Goal: Task Accomplishment & Management: Use online tool/utility

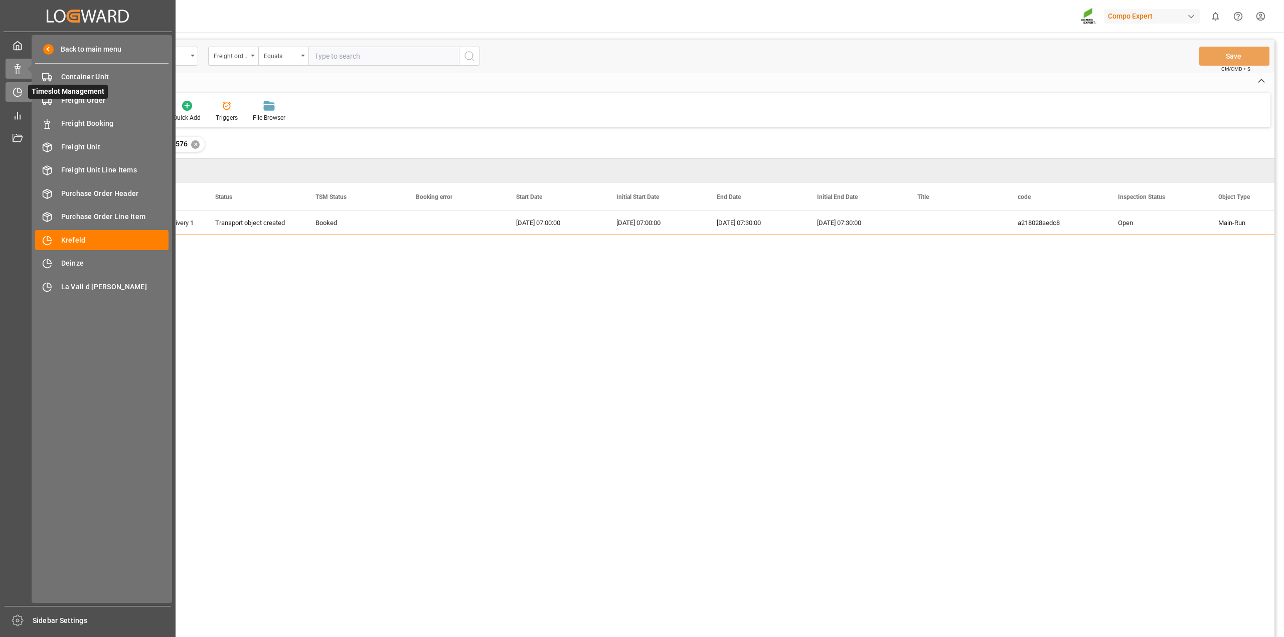
click at [17, 92] on icon at bounding box center [18, 92] width 10 height 10
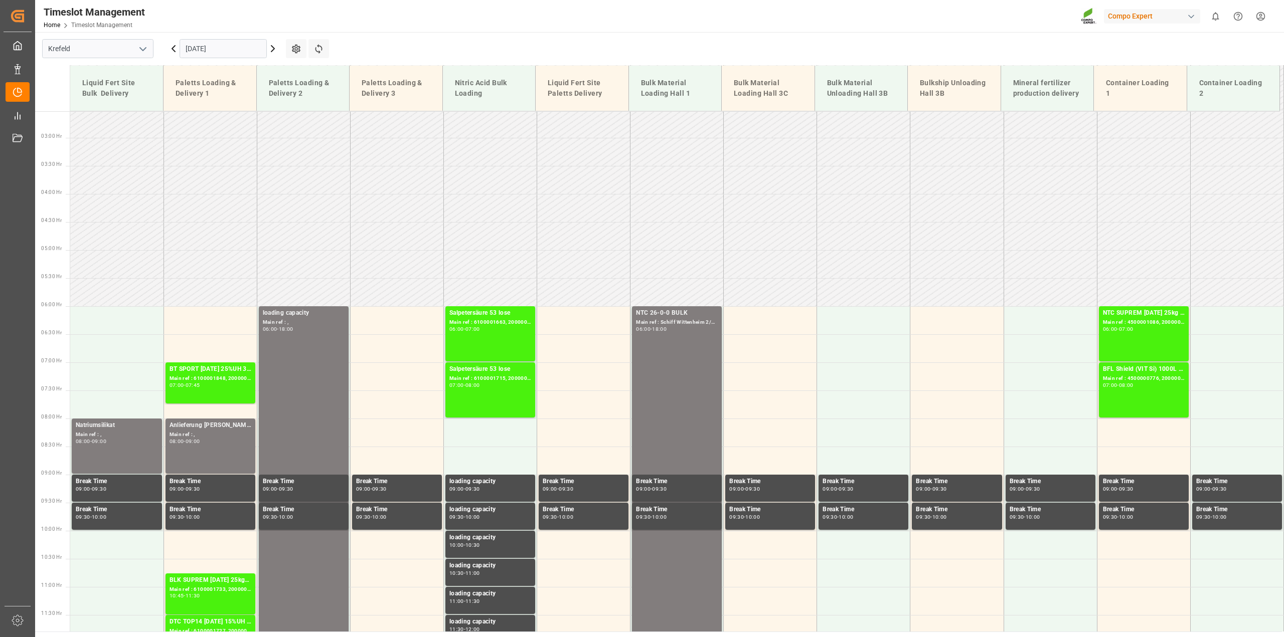
scroll to position [101, 0]
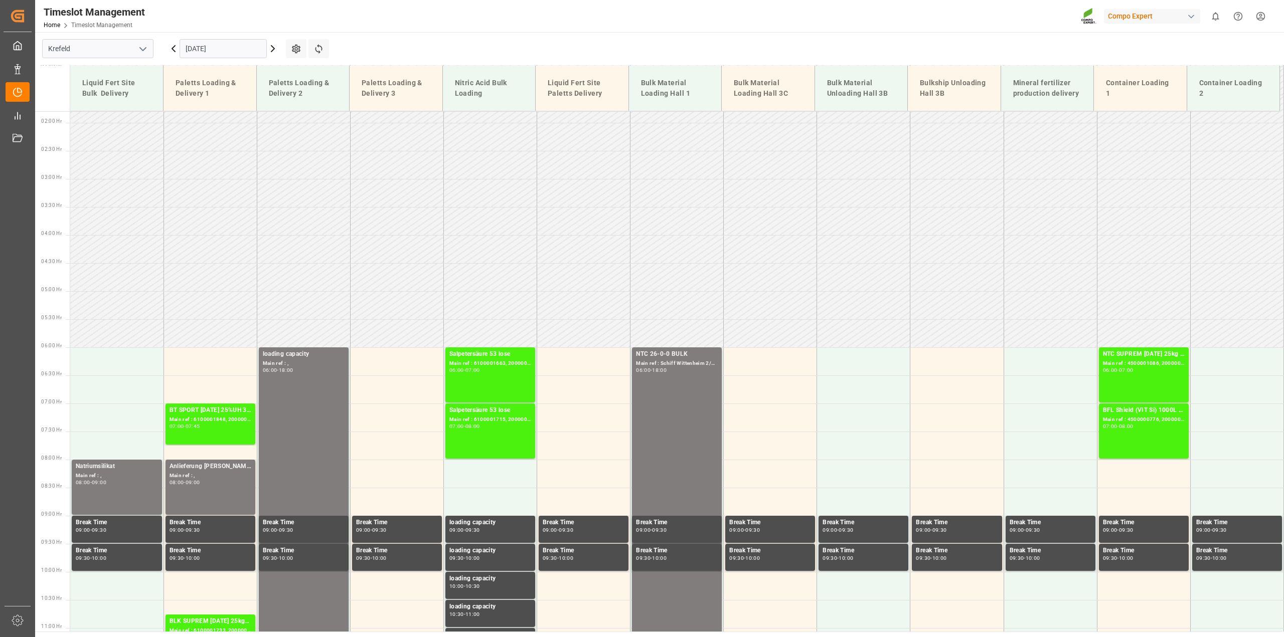
click at [212, 46] on input "[DATE]" at bounding box center [223, 48] width 87 height 19
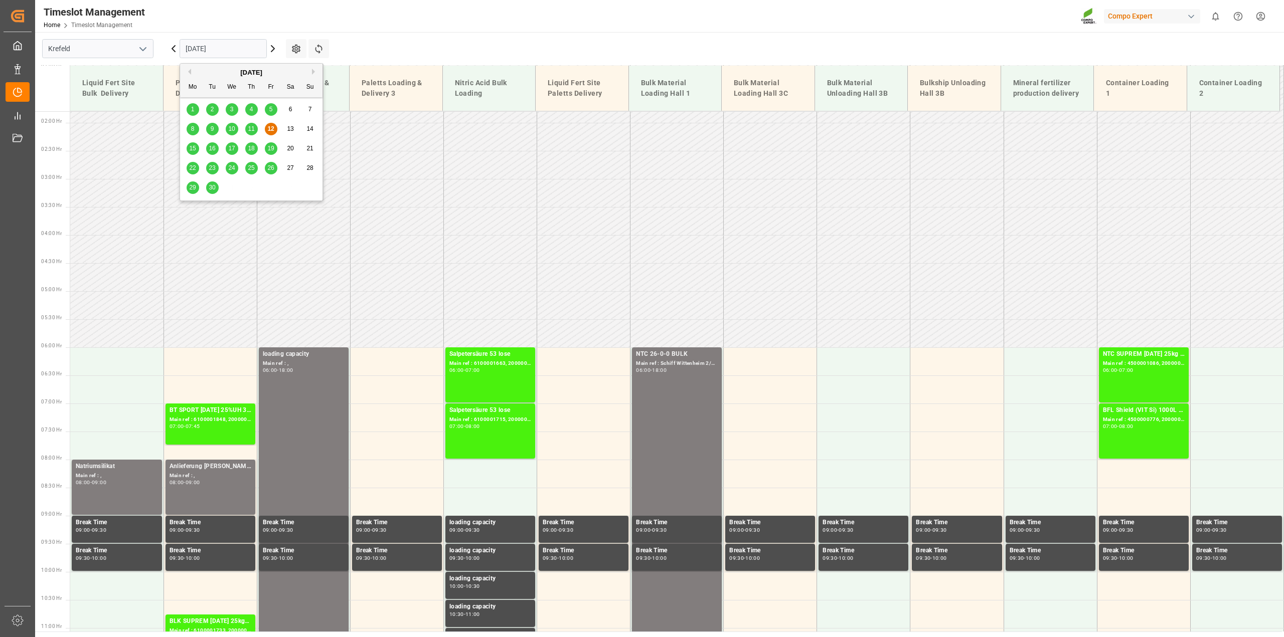
click at [254, 127] on span "11" at bounding box center [251, 128] width 7 height 7
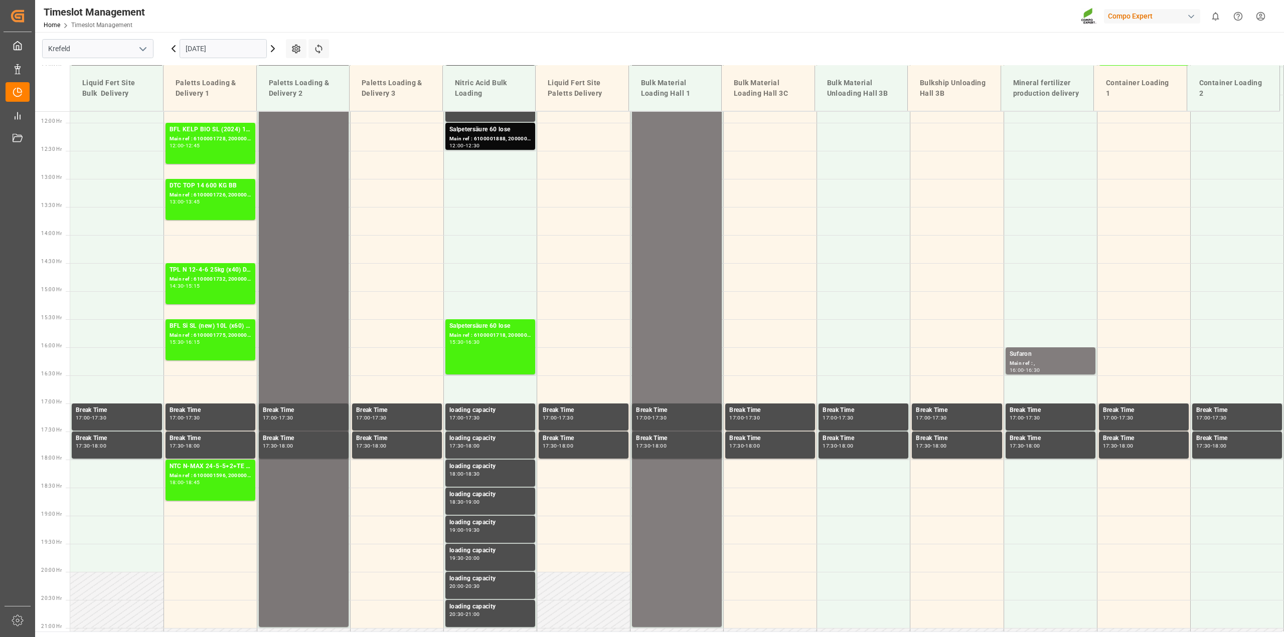
scroll to position [477, 0]
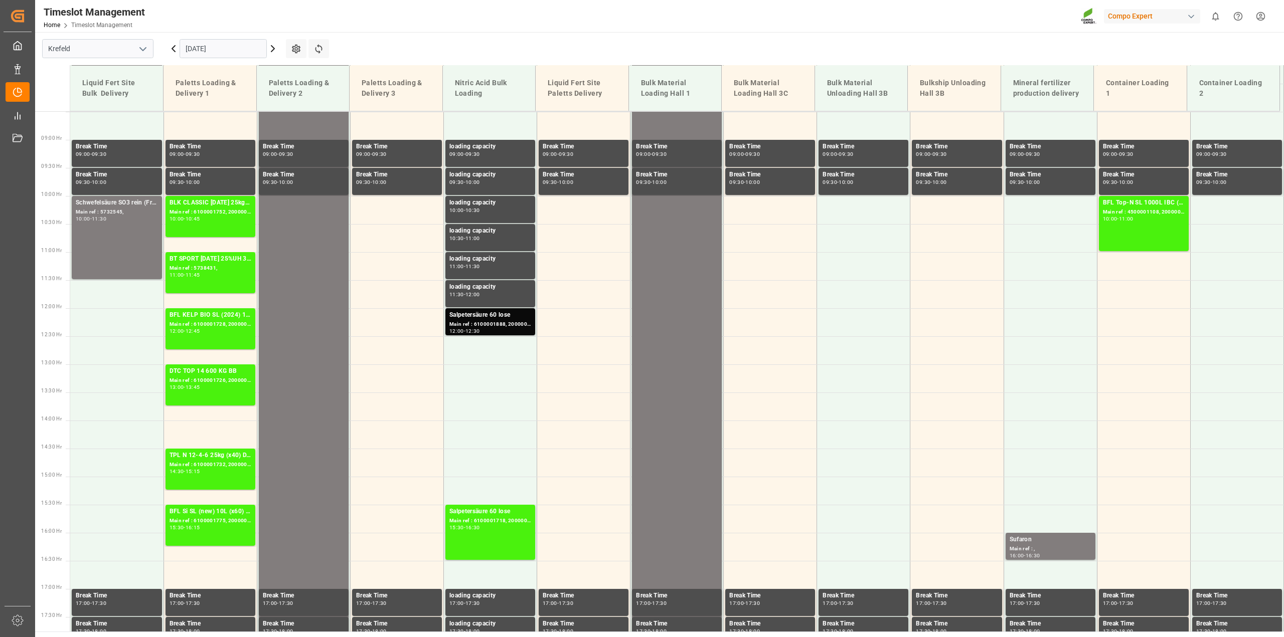
click at [208, 49] on input "[DATE]" at bounding box center [223, 48] width 87 height 19
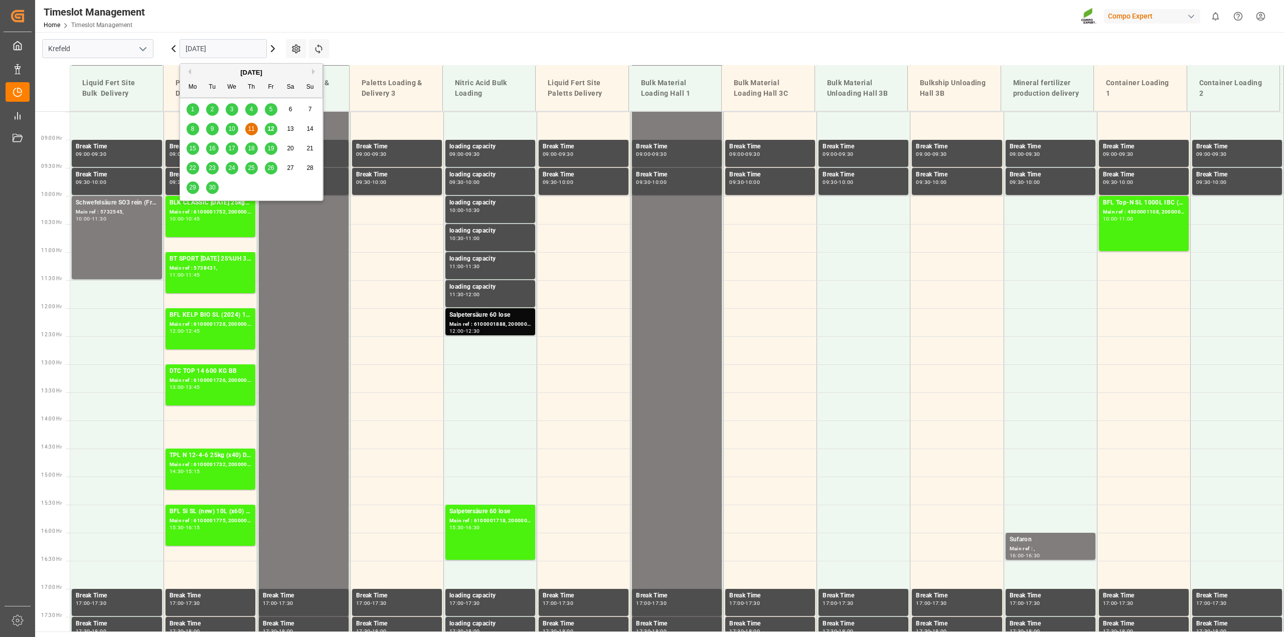
click at [268, 130] on span "12" at bounding box center [270, 128] width 7 height 7
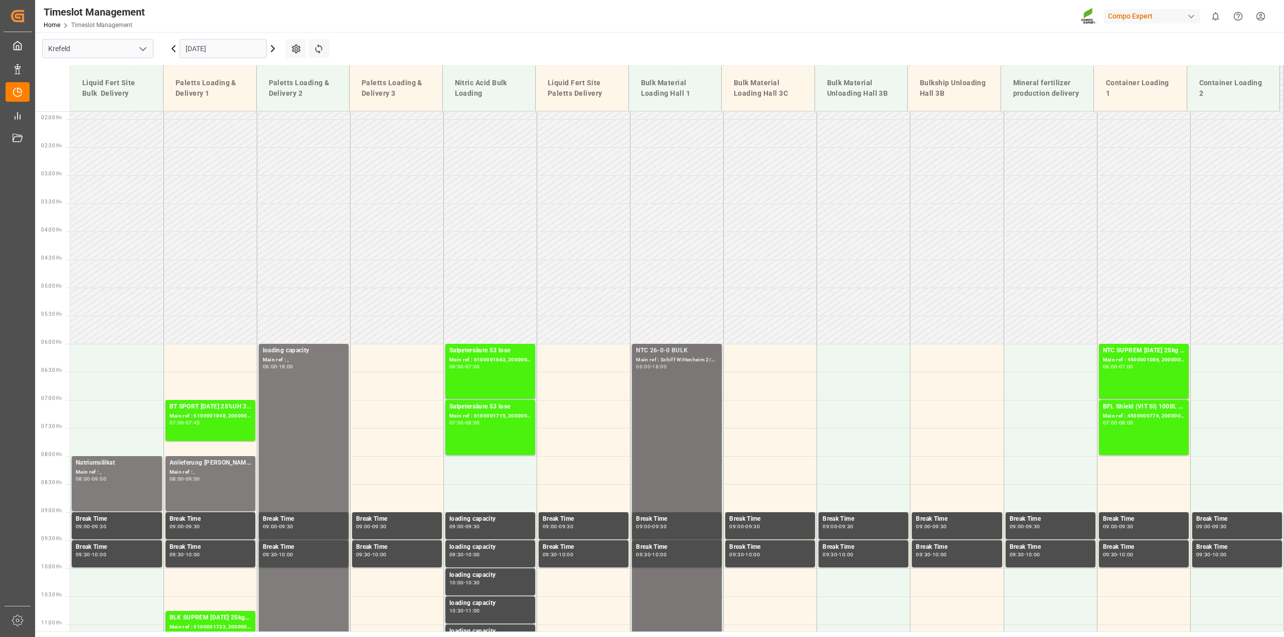
scroll to position [101, 0]
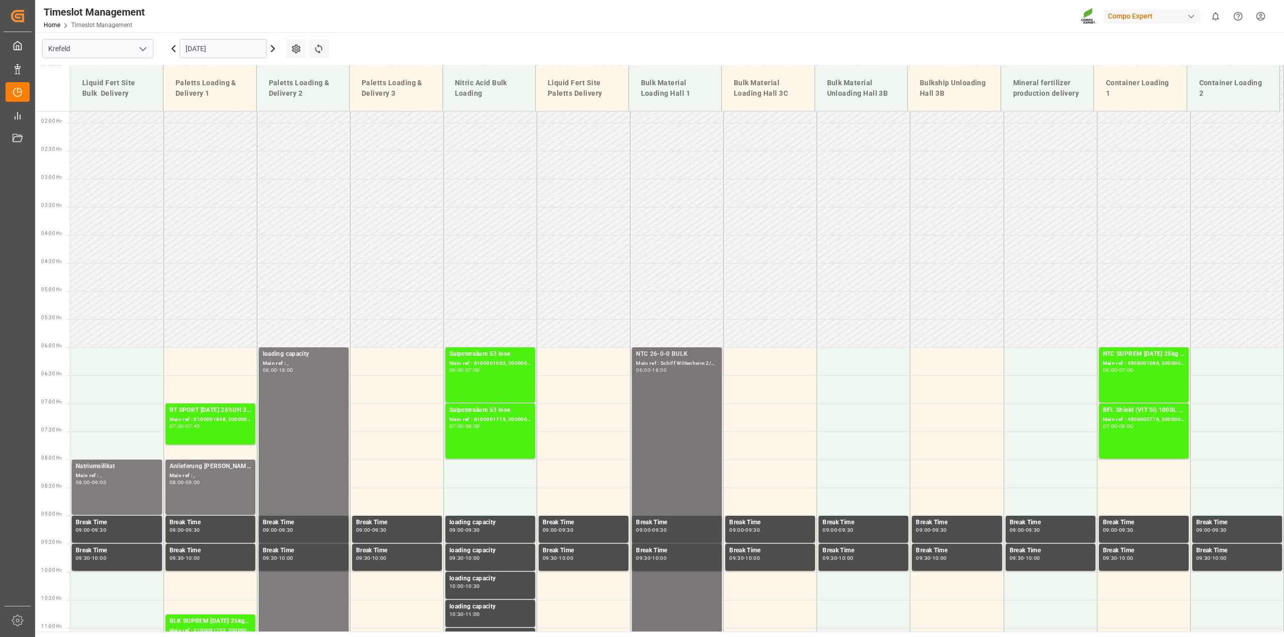
click at [687, 363] on div "Main ref : Schiff Wittenheim 2/2, 20000000879" at bounding box center [677, 364] width 82 height 9
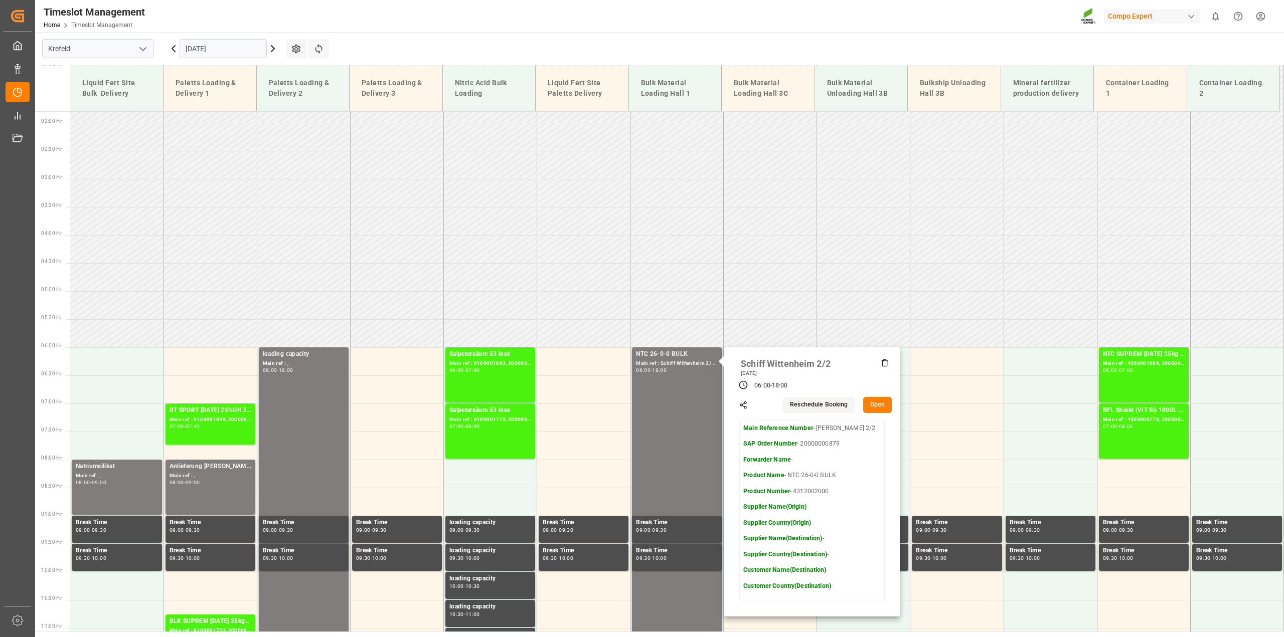
click at [871, 404] on button "Open" at bounding box center [877, 405] width 29 height 16
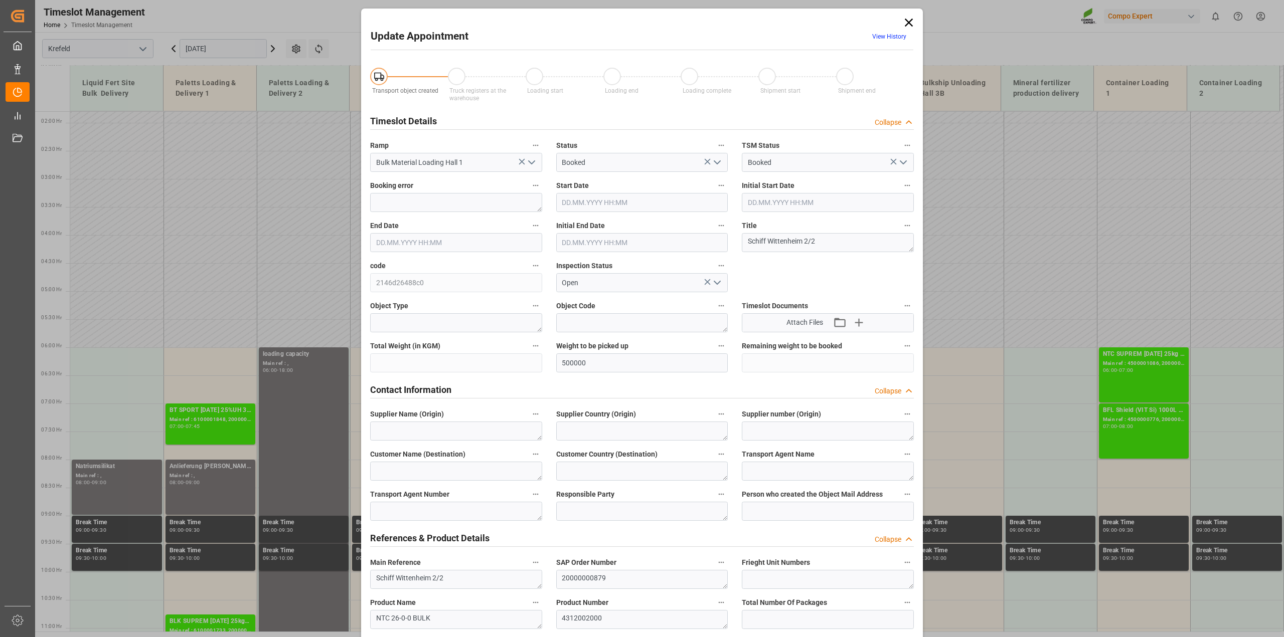
type input "500000"
type input "[DATE] 06:00"
type input "[DATE] 18:00"
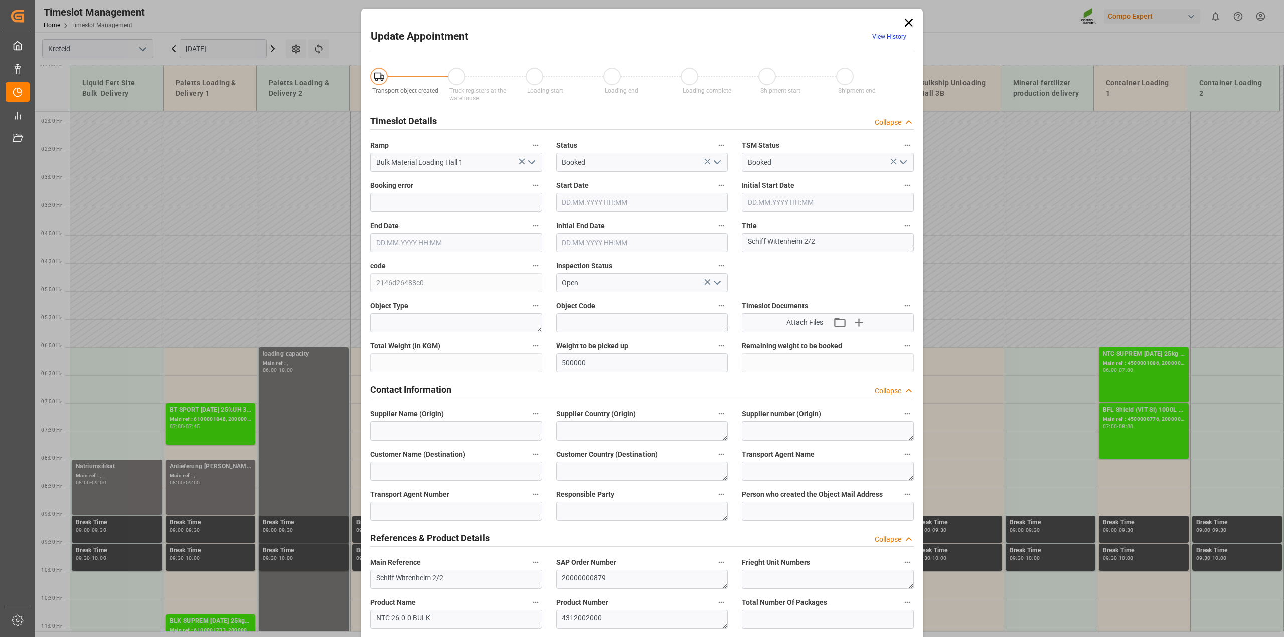
type input "[DATE] 08:53"
click at [718, 159] on icon "open menu" at bounding box center [717, 162] width 12 height 12
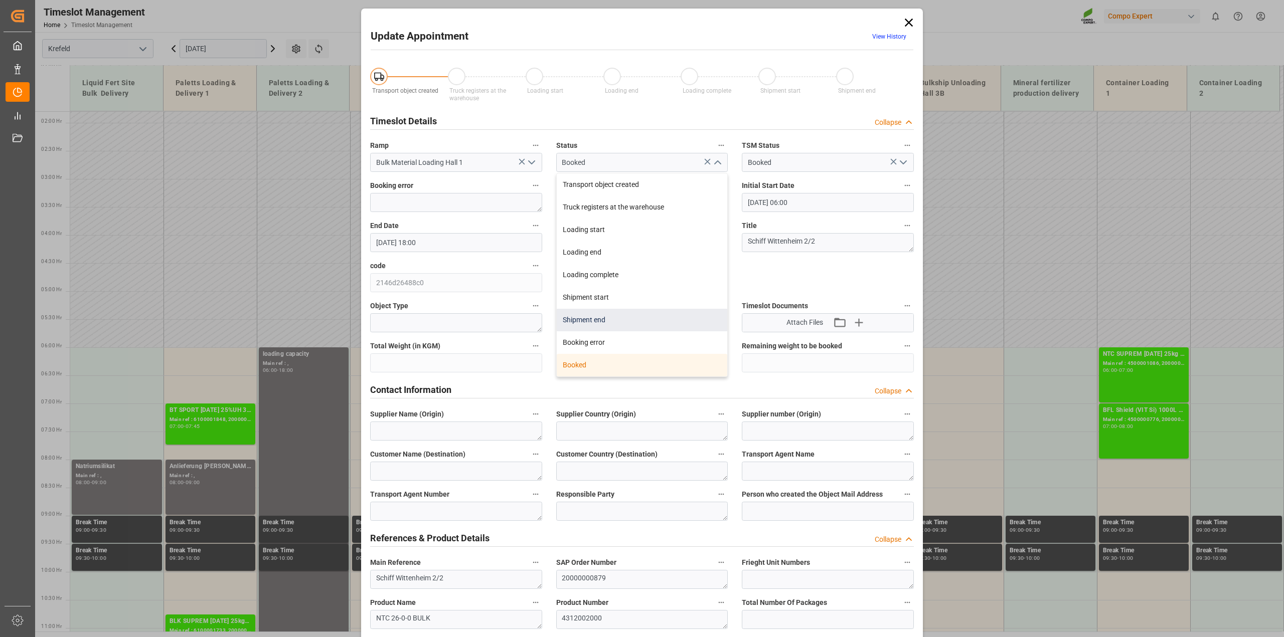
click at [616, 317] on div "Shipment end" at bounding box center [642, 320] width 171 height 23
type input "Shipment end"
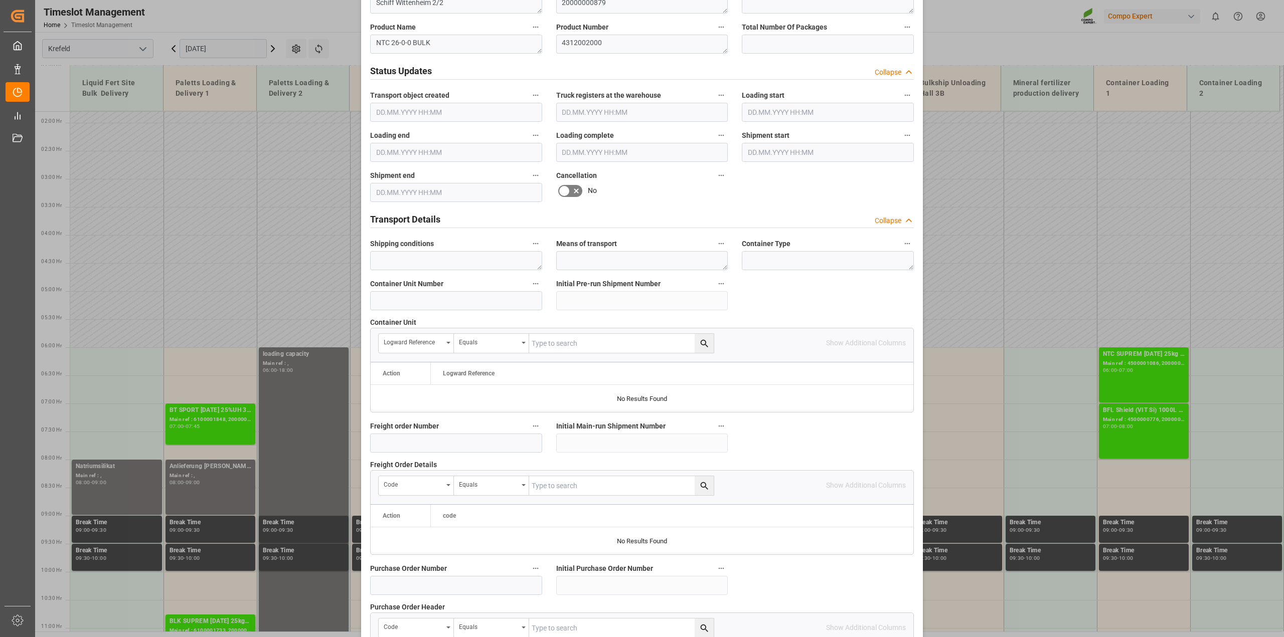
scroll to position [756, 0]
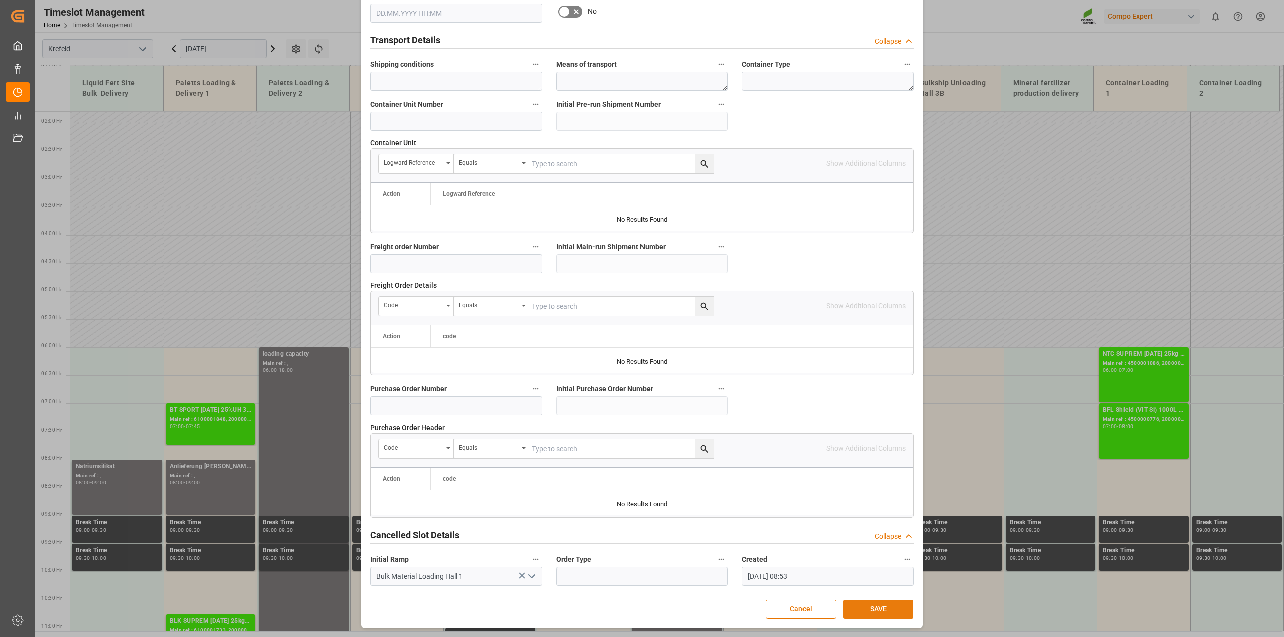
click at [888, 605] on button "SAVE" at bounding box center [878, 609] width 70 height 19
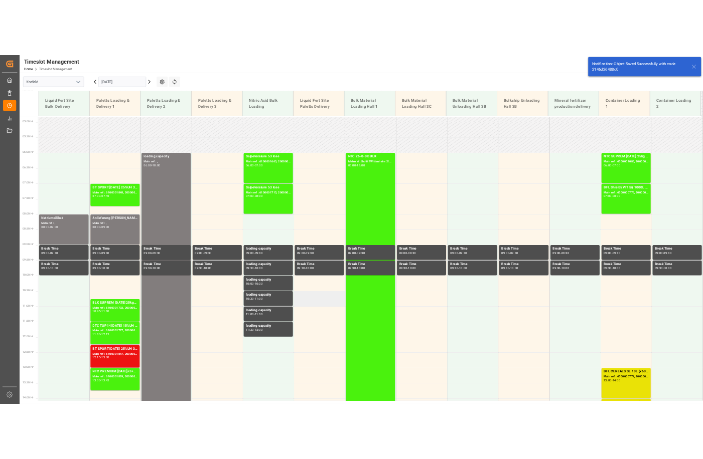
scroll to position [285, 0]
